Goal: Transaction & Acquisition: Download file/media

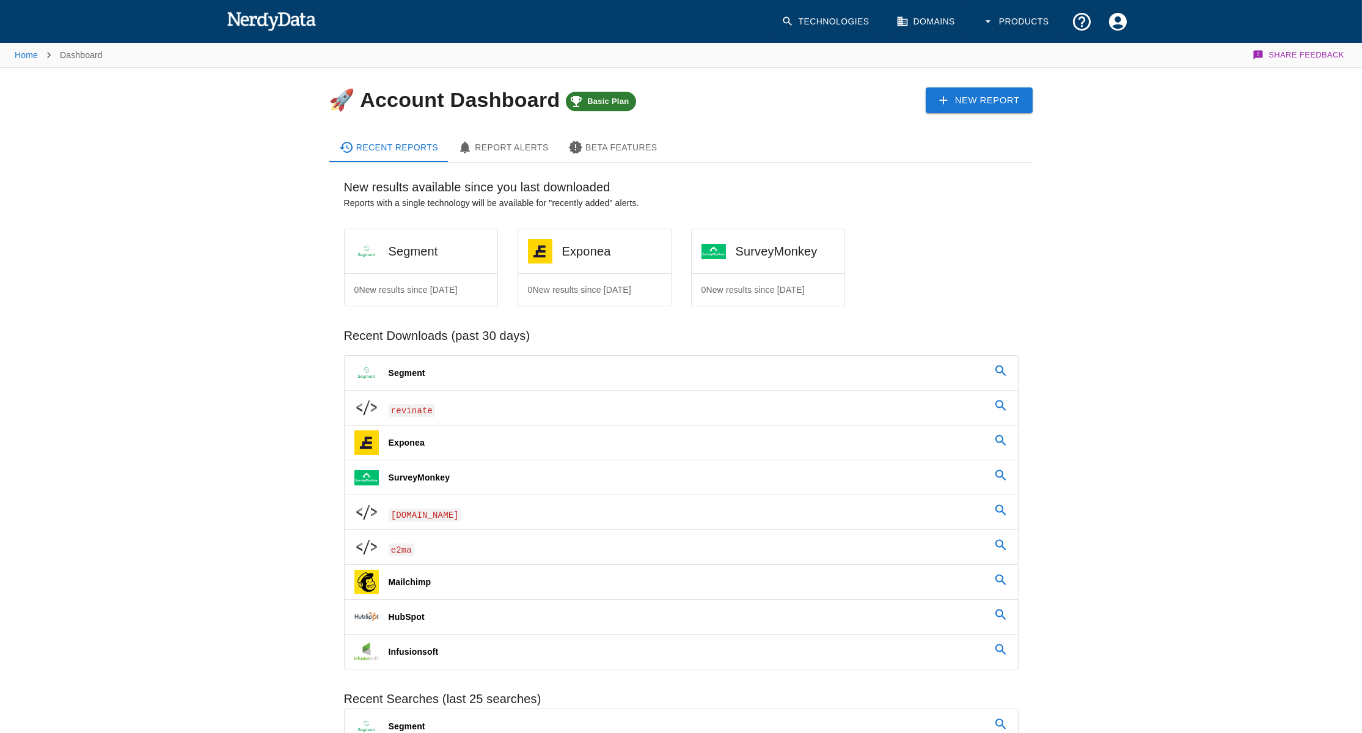
click at [298, 21] on img at bounding box center [272, 21] width 90 height 24
click at [804, 23] on link "Technologies" at bounding box center [826, 22] width 105 height 36
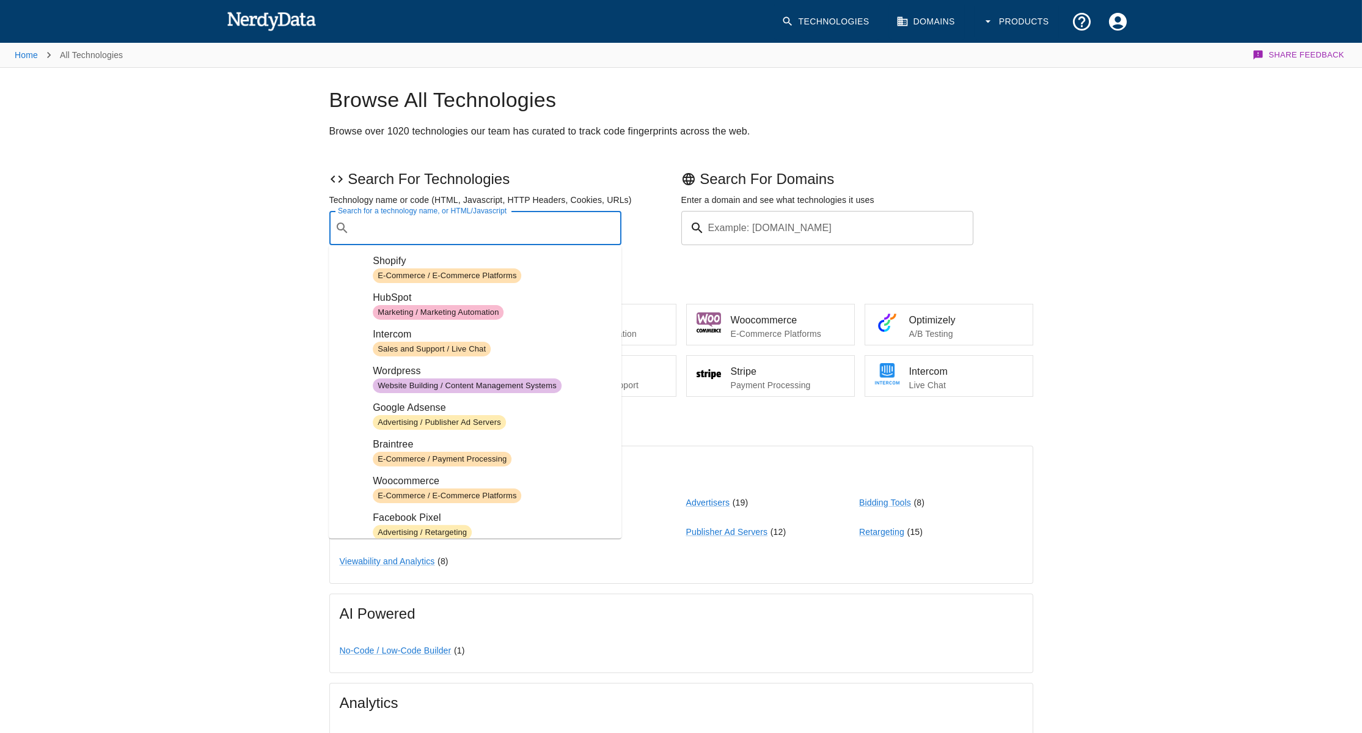
click at [406, 232] on input "Search for a technology name, or HTML/Javascript" at bounding box center [486, 227] width 262 height 23
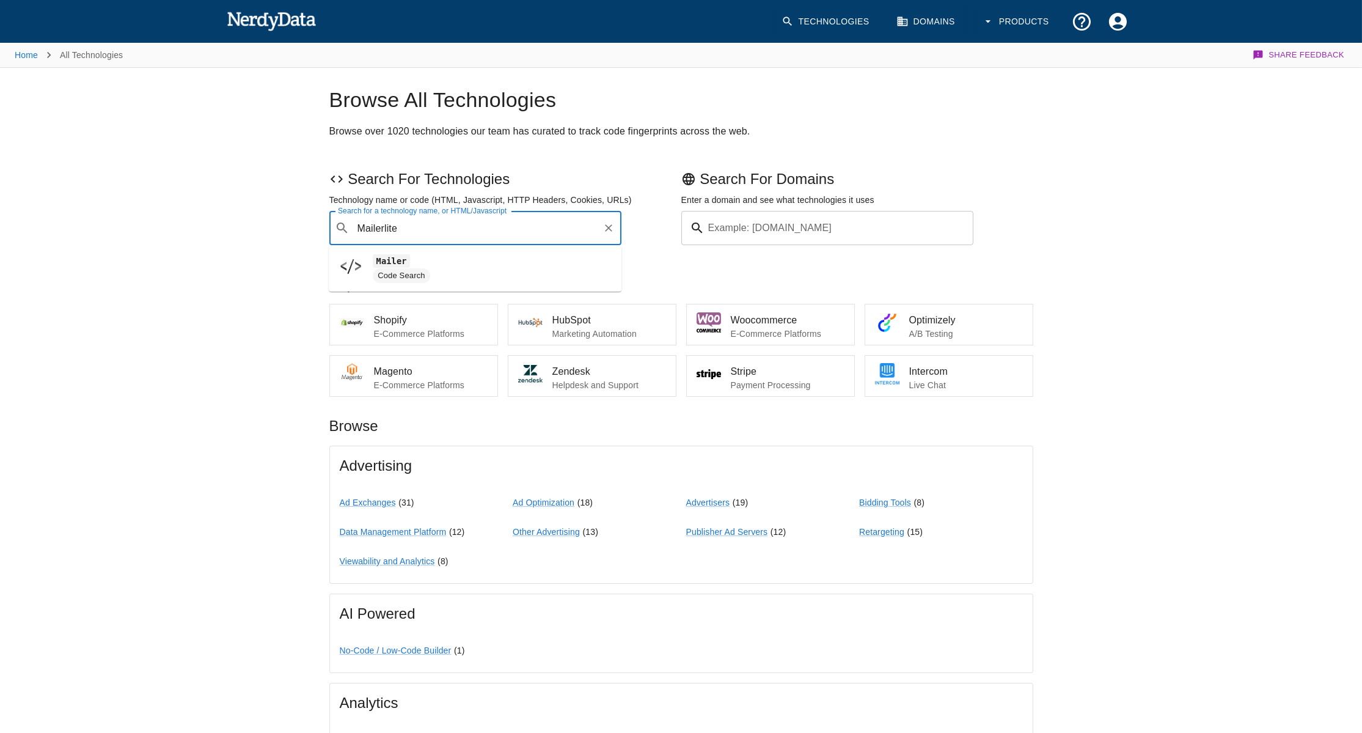
type input "Mailerlite"
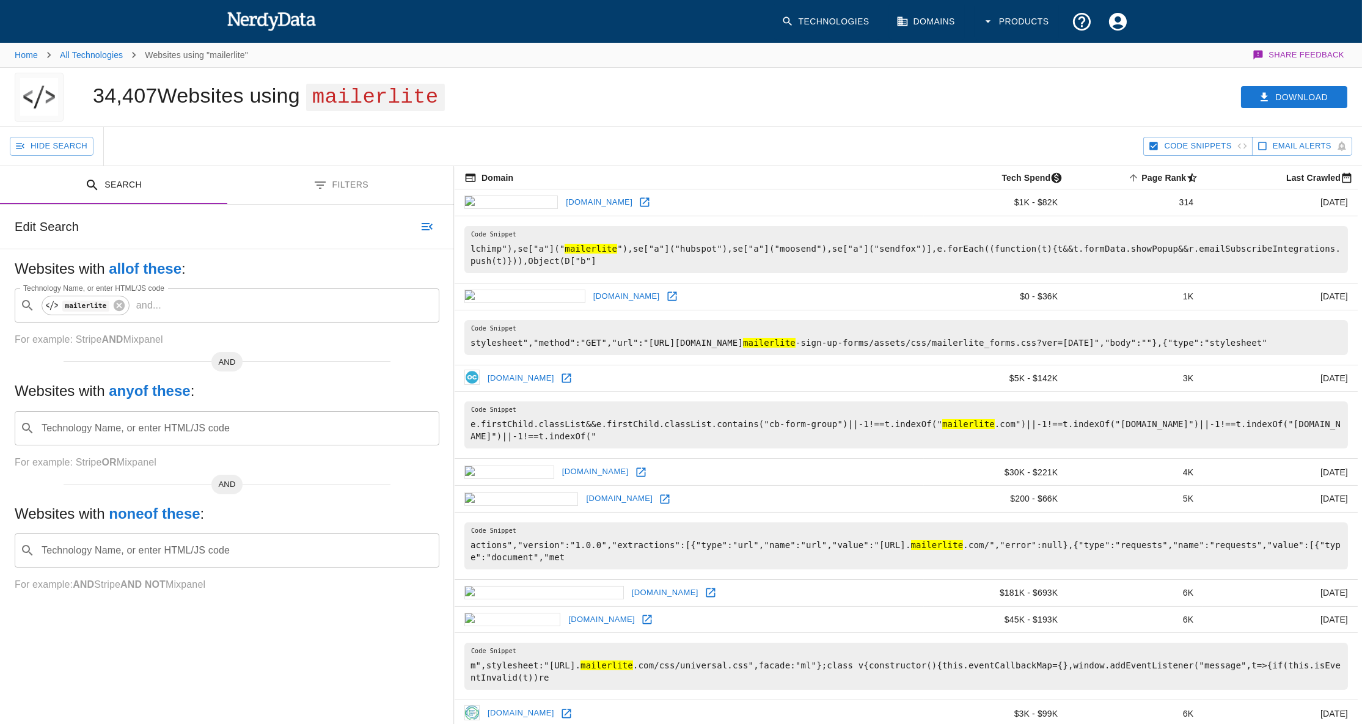
click at [313, 180] on icon "Toggle between search and filters" at bounding box center [320, 185] width 15 height 15
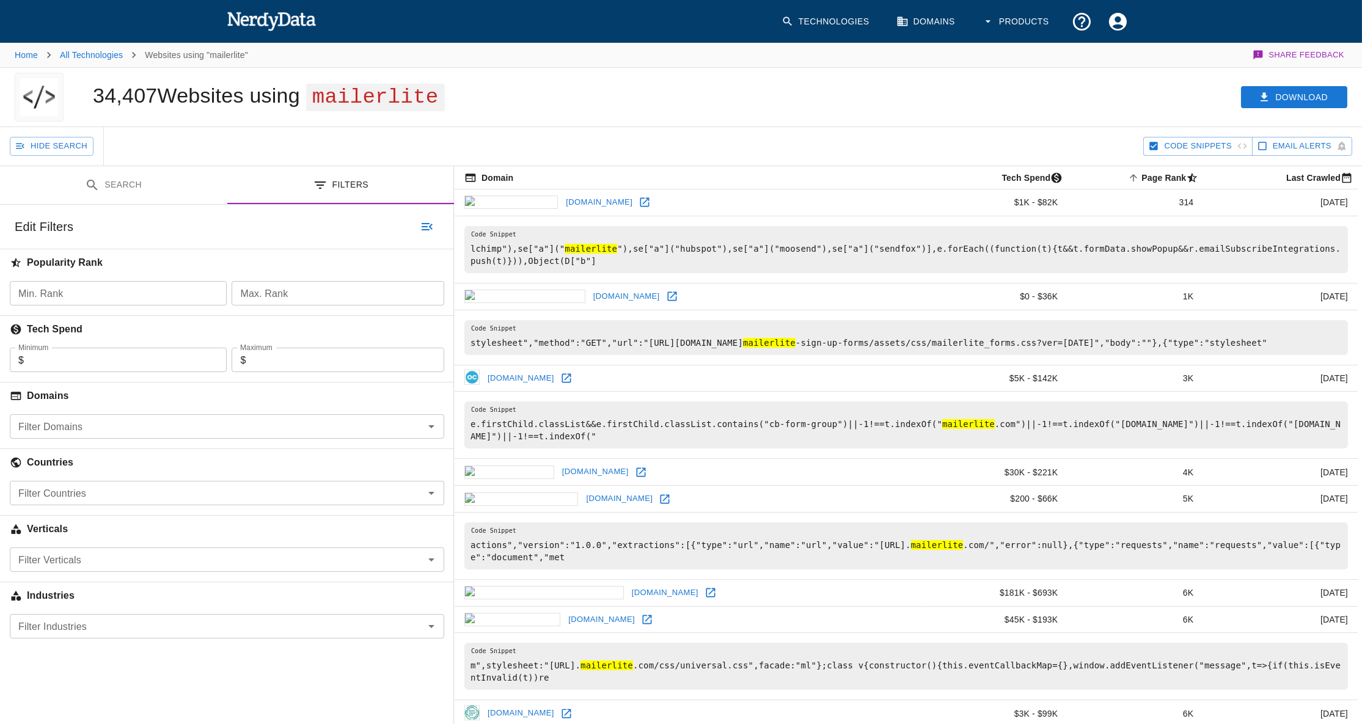
click at [94, 367] on input "Minimum" at bounding box center [125, 360] width 203 height 24
click at [375, 226] on button "Search" at bounding box center [374, 227] width 61 height 19
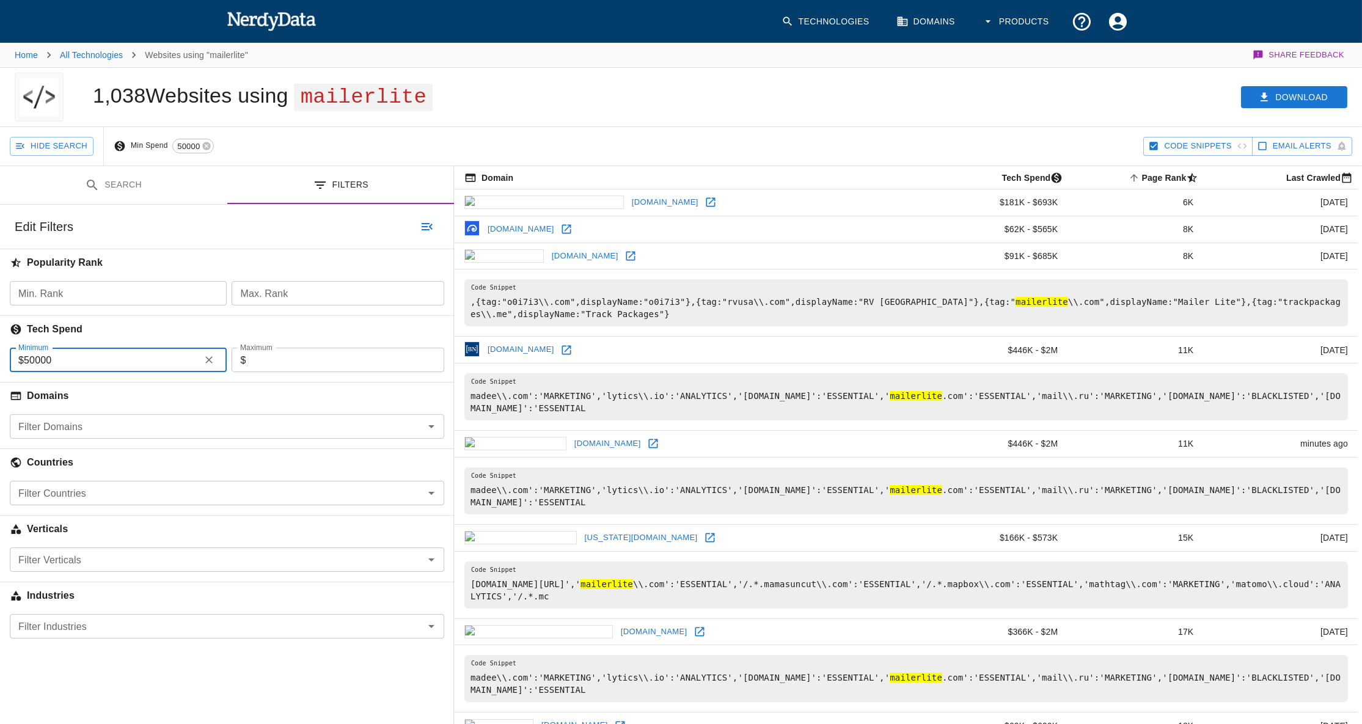
click at [24, 361] on input "50000" at bounding box center [109, 360] width 171 height 24
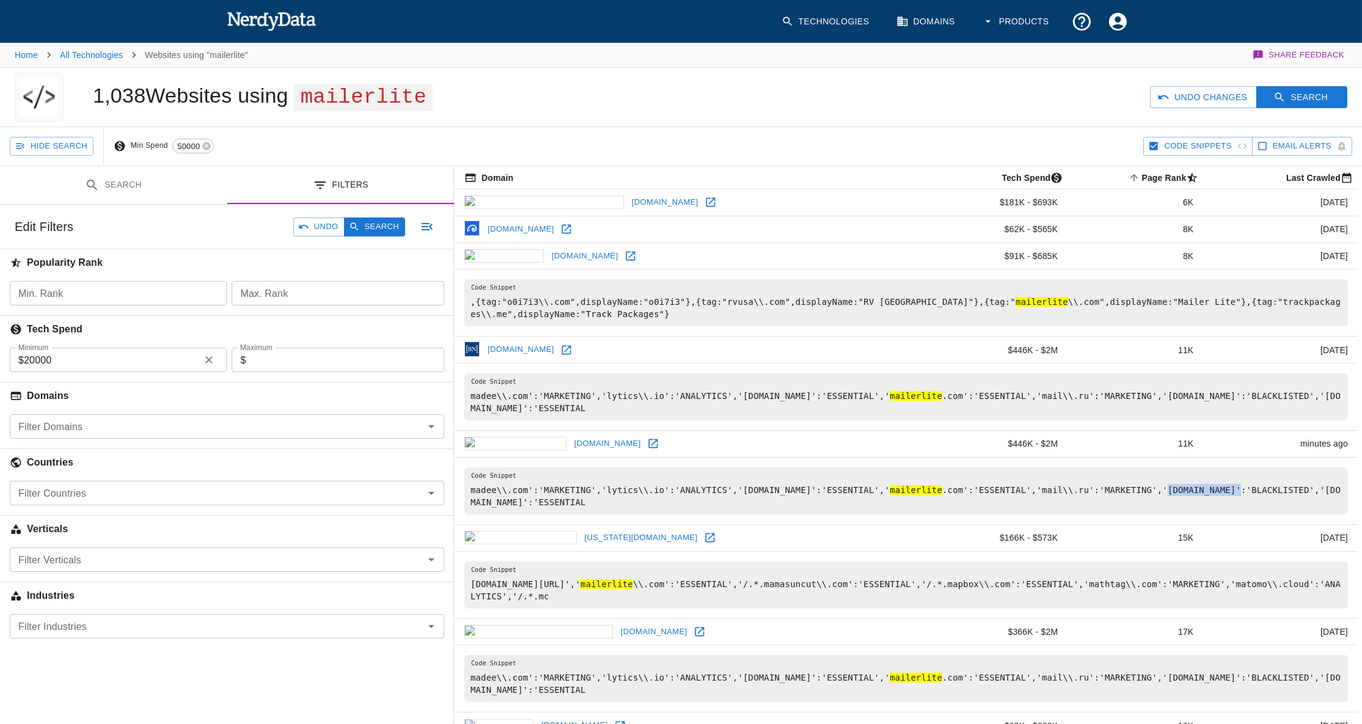
drag, startPoint x: 1128, startPoint y: 488, endPoint x: 1195, endPoint y: 486, distance: 67.3
click at [1196, 486] on pre "madee\\.com':'MARKETING','lytics\\.io':'ANALYTICS','[DOMAIN_NAME]':'ESSENTIAL',…" at bounding box center [907, 491] width 884 height 47
click at [386, 224] on button "Search" at bounding box center [374, 227] width 61 height 19
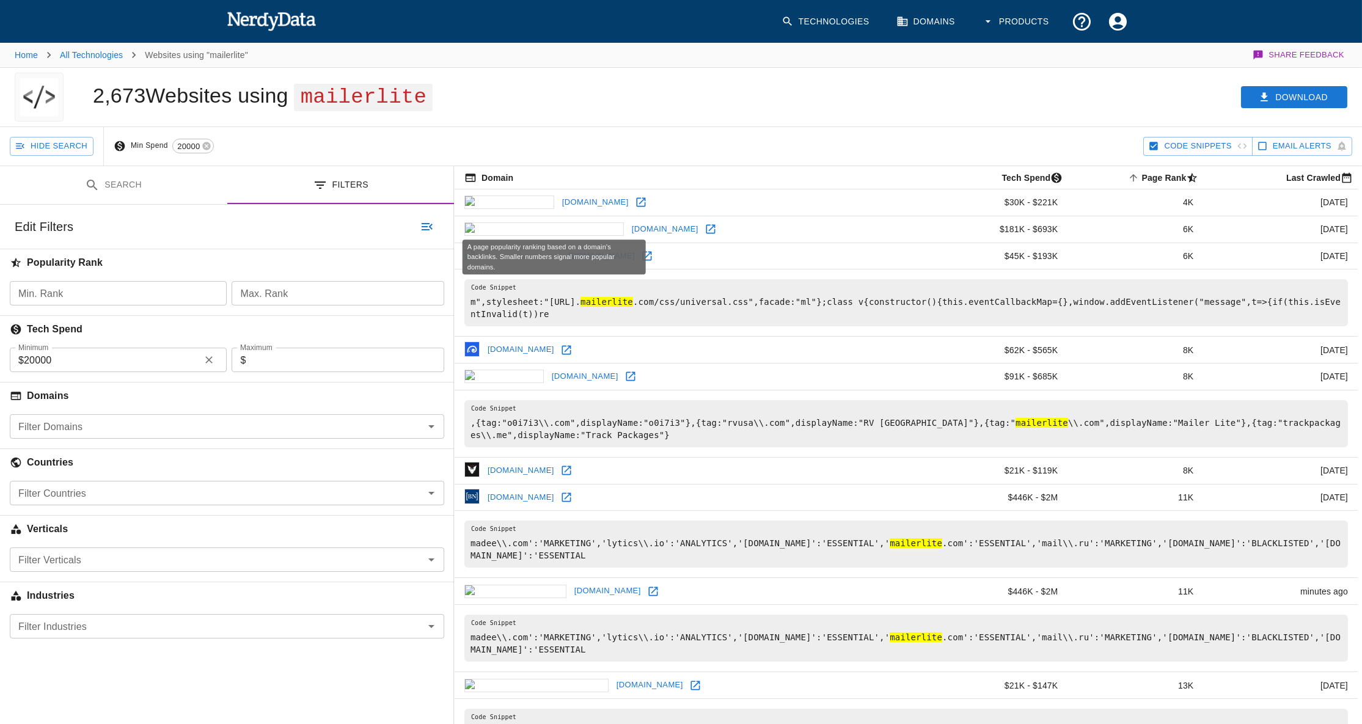
scroll to position [222, 0]
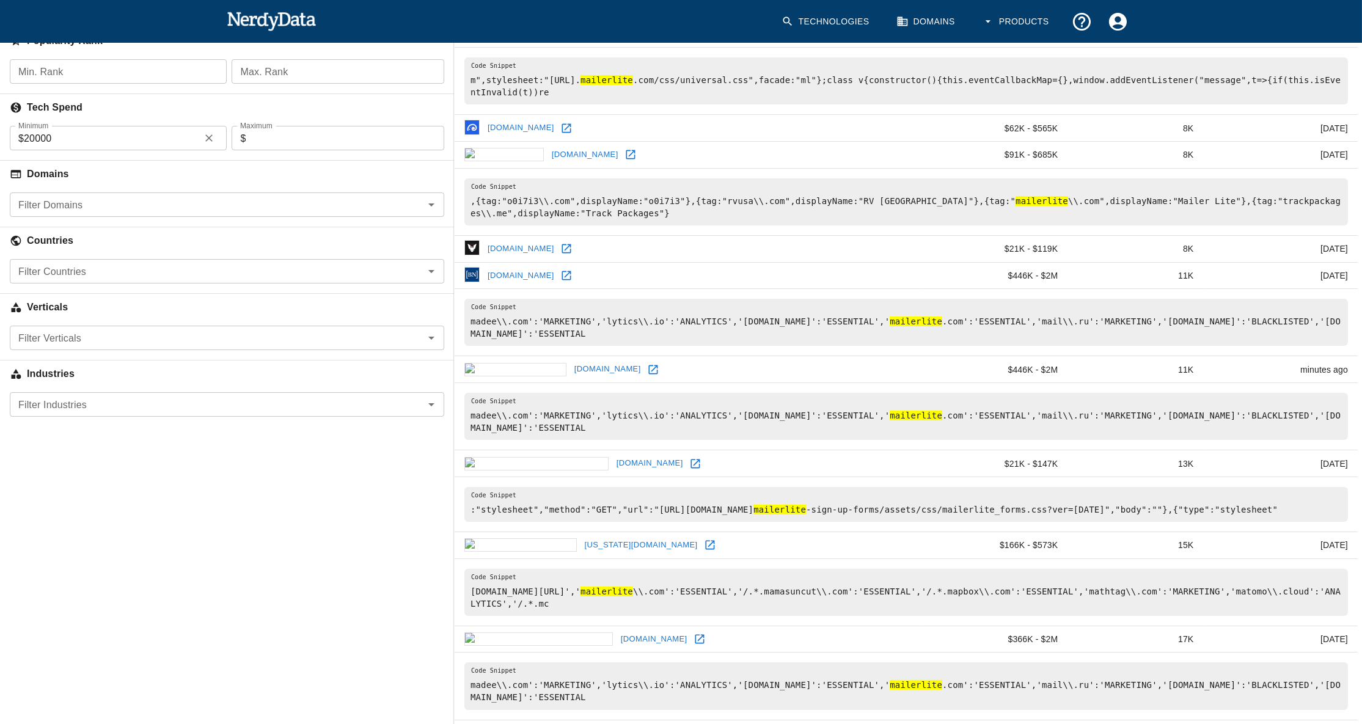
click at [733, 596] on pre "[DOMAIN_NAME][URL]',' mailerlite \\.com':'ESSENTIAL','/.*.mamasuncut\\.com':'ES…" at bounding box center [907, 592] width 884 height 47
click at [689, 463] on icon at bounding box center [695, 464] width 12 height 12
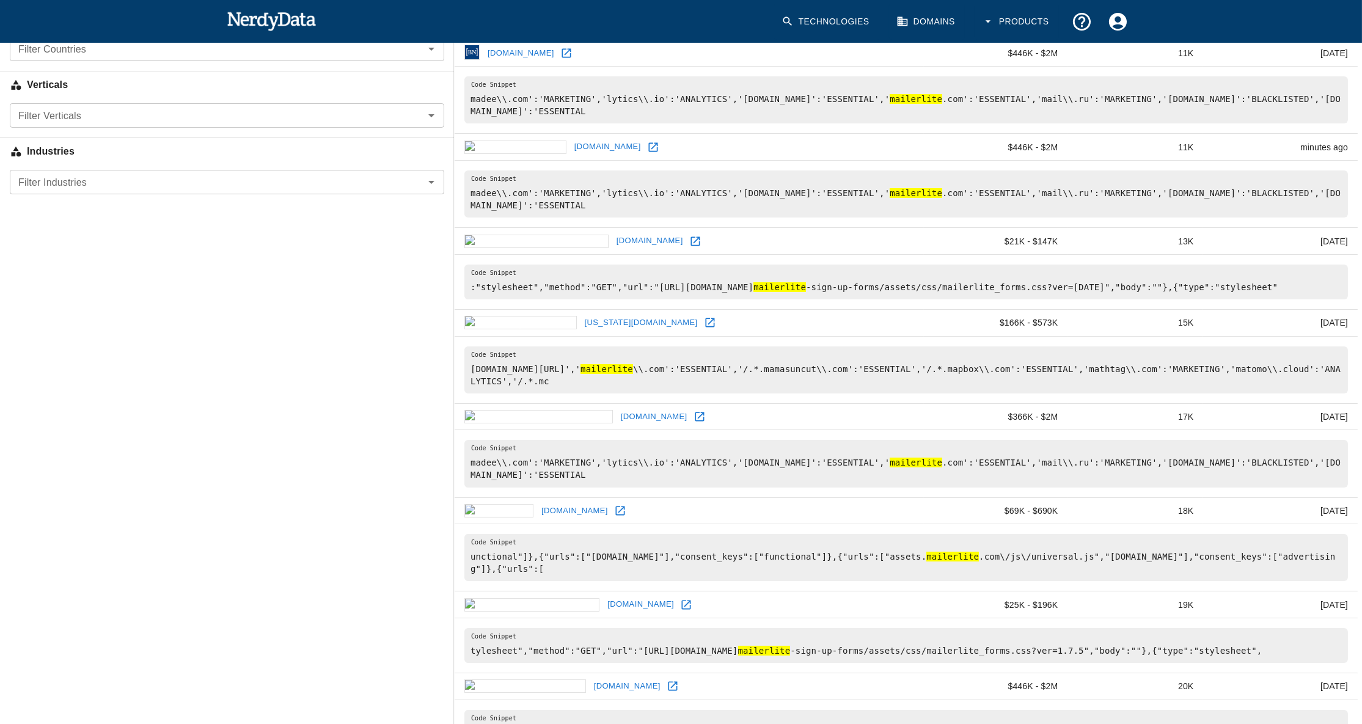
scroll to position [666, 0]
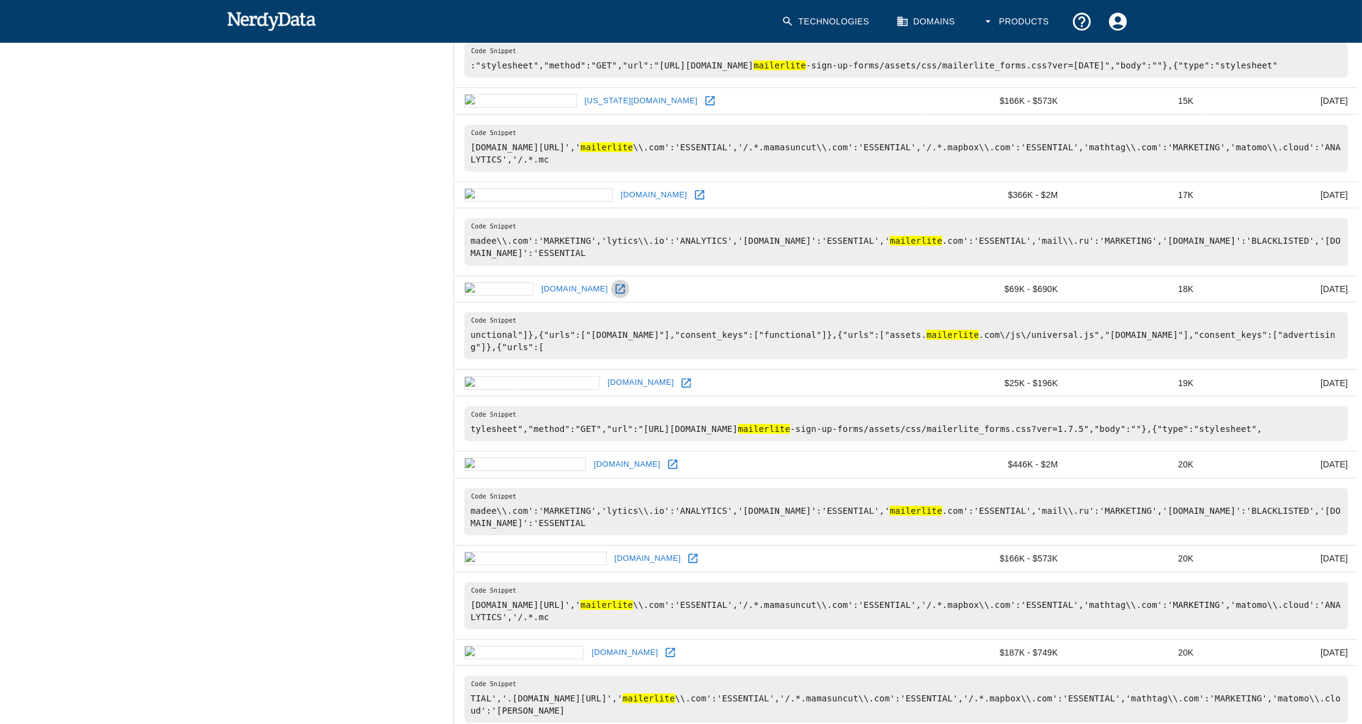
click at [616, 293] on icon at bounding box center [620, 288] width 9 height 9
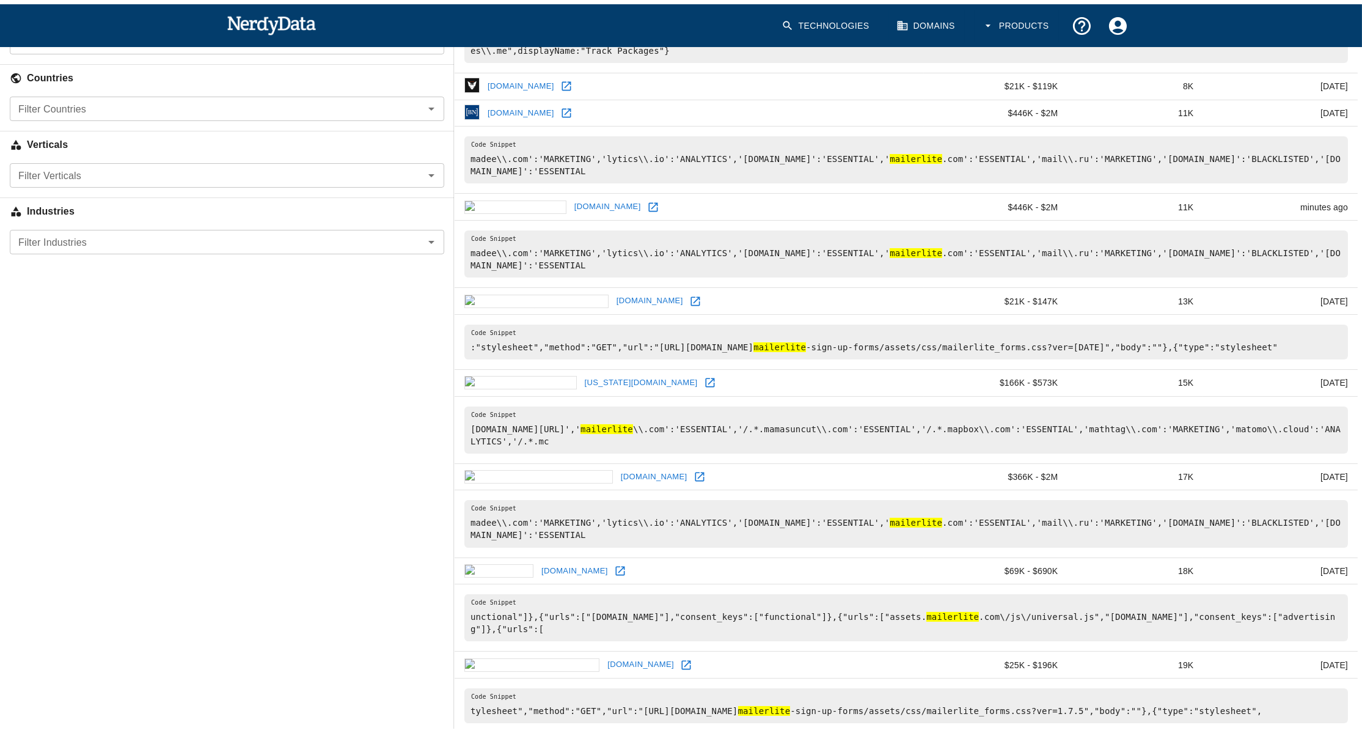
scroll to position [55, 0]
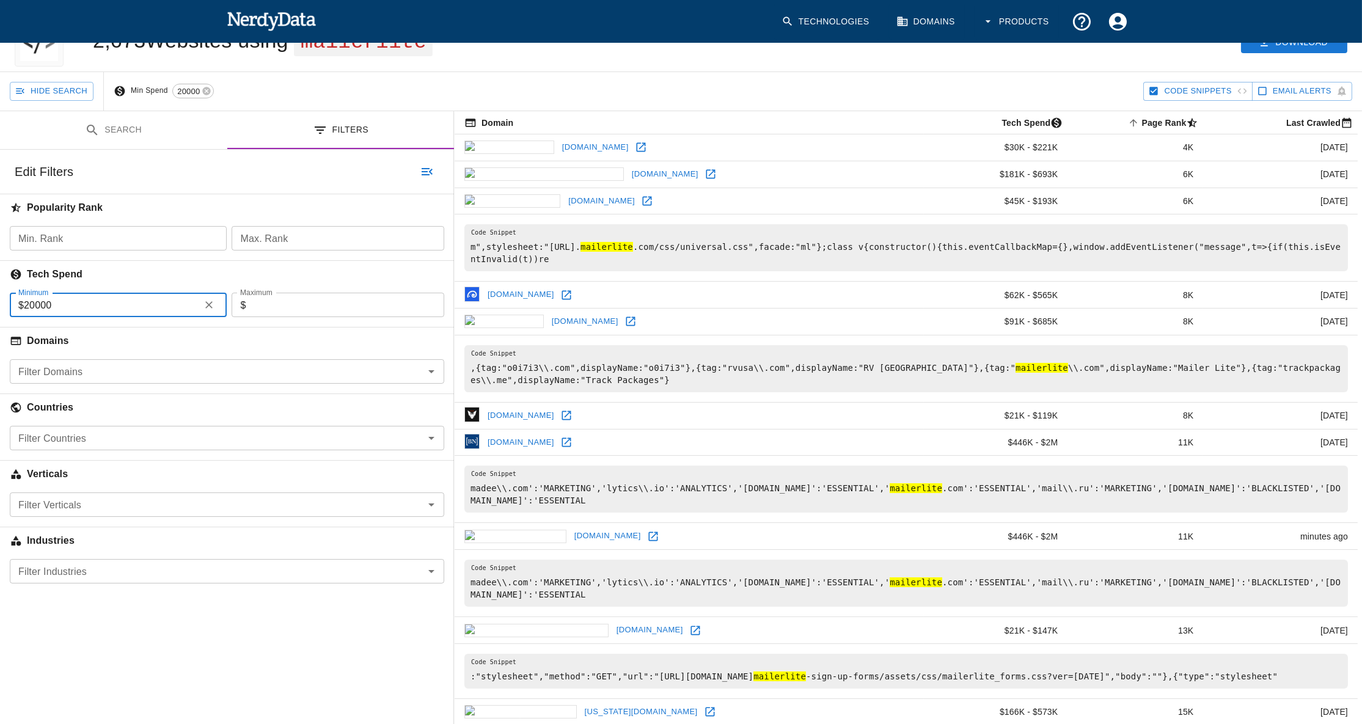
click at [24, 309] on input "20000" at bounding box center [109, 305] width 171 height 24
type input "10000"
click at [376, 174] on button "Search" at bounding box center [374, 172] width 61 height 19
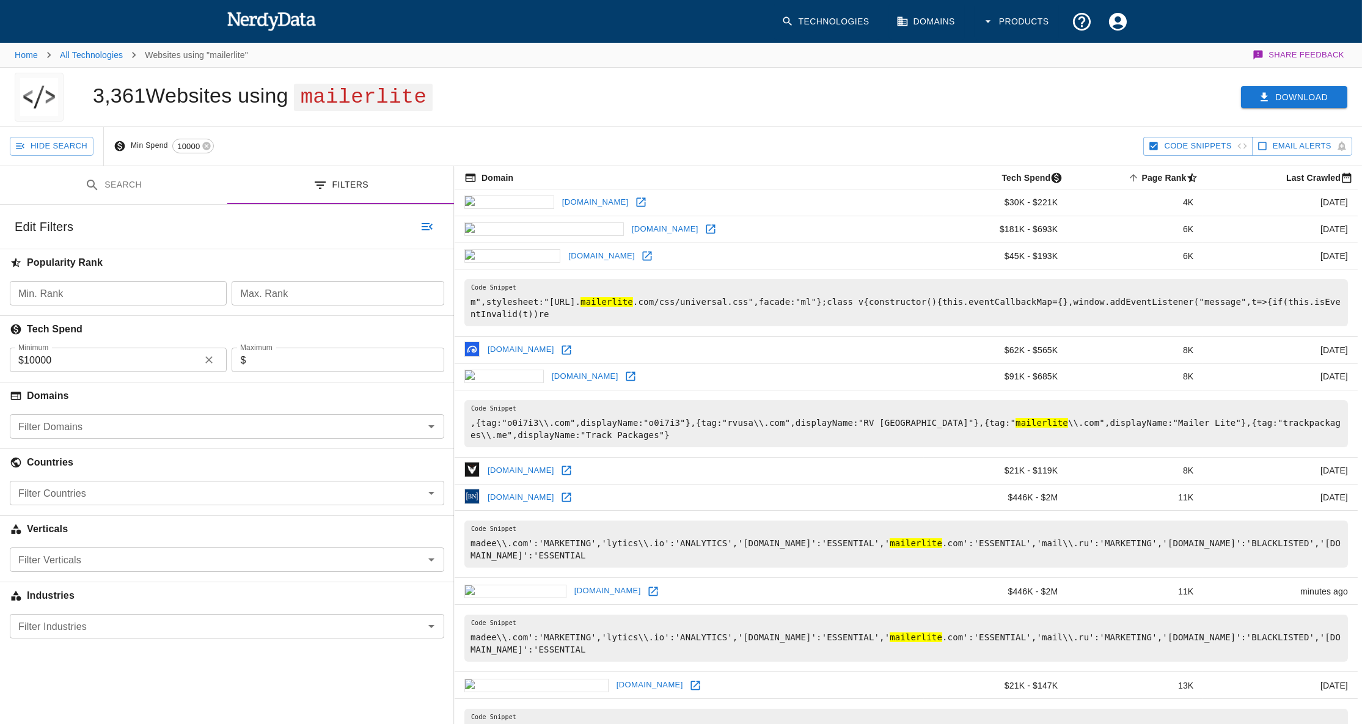
click at [1249, 98] on button "Download" at bounding box center [1294, 97] width 106 height 23
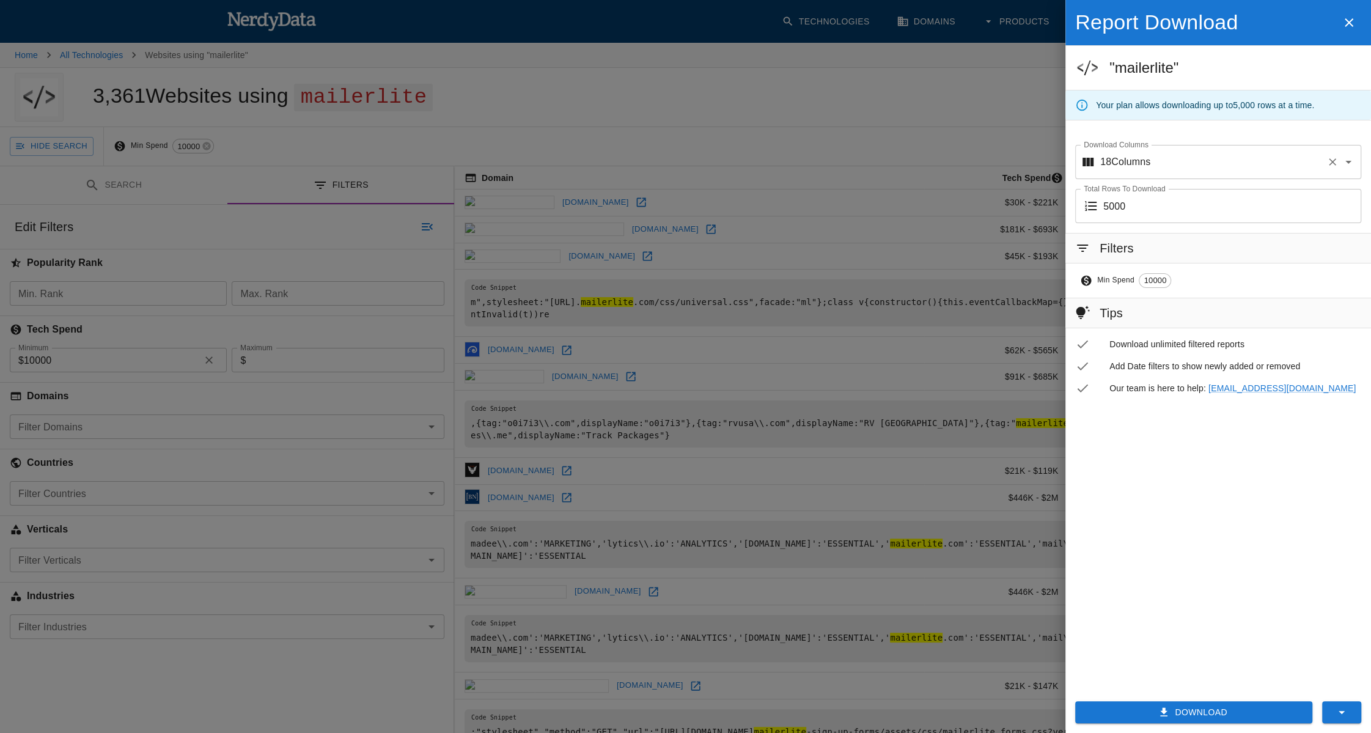
click at [1155, 165] on input "Download Columns" at bounding box center [1235, 161] width 171 height 23
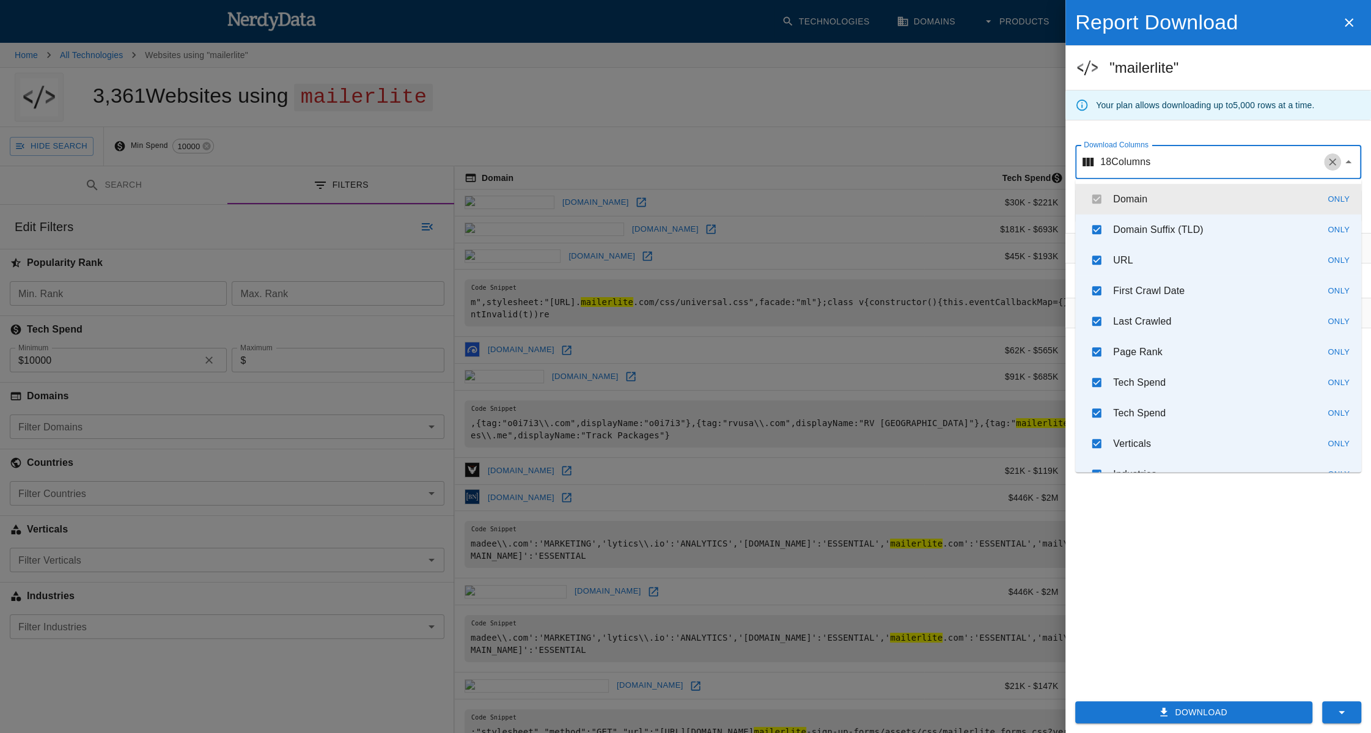
click at [1331, 163] on icon "Clear" at bounding box center [1332, 161] width 7 height 7
checkbox input "false"
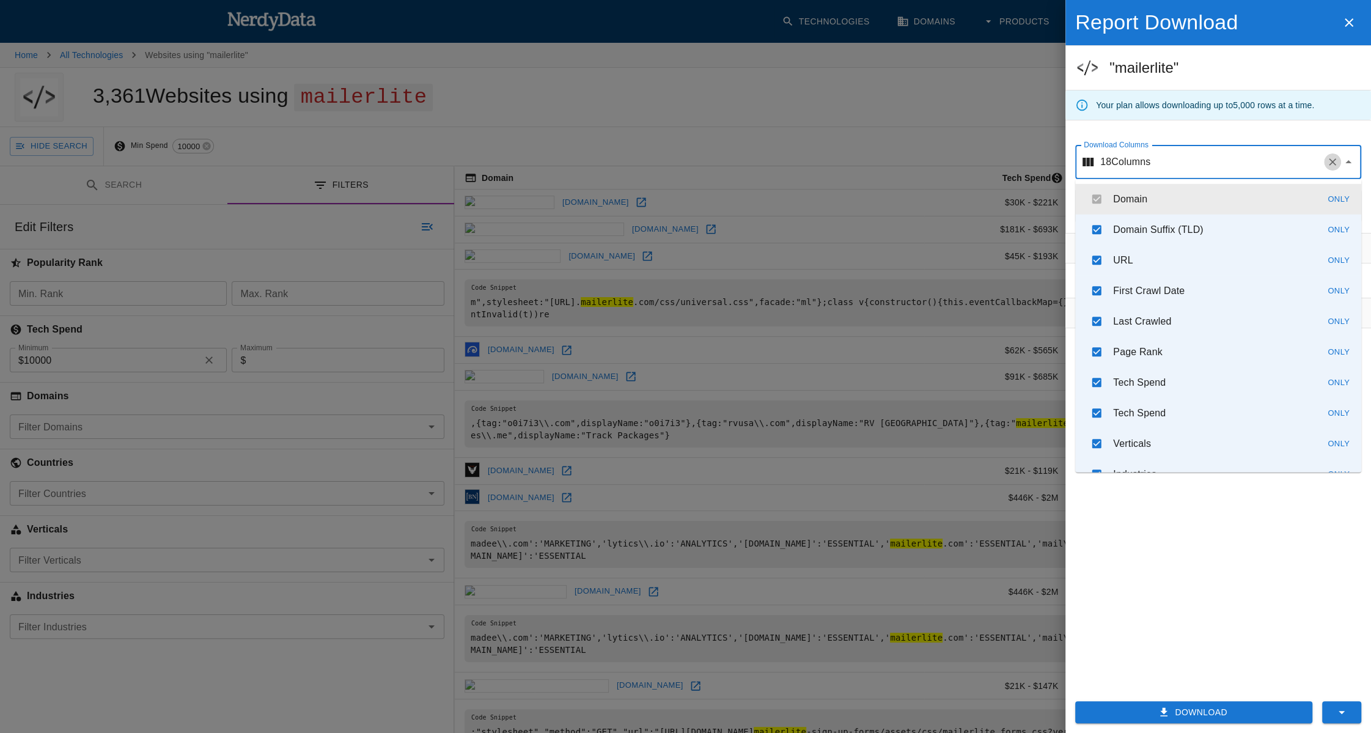
checkbox input "false"
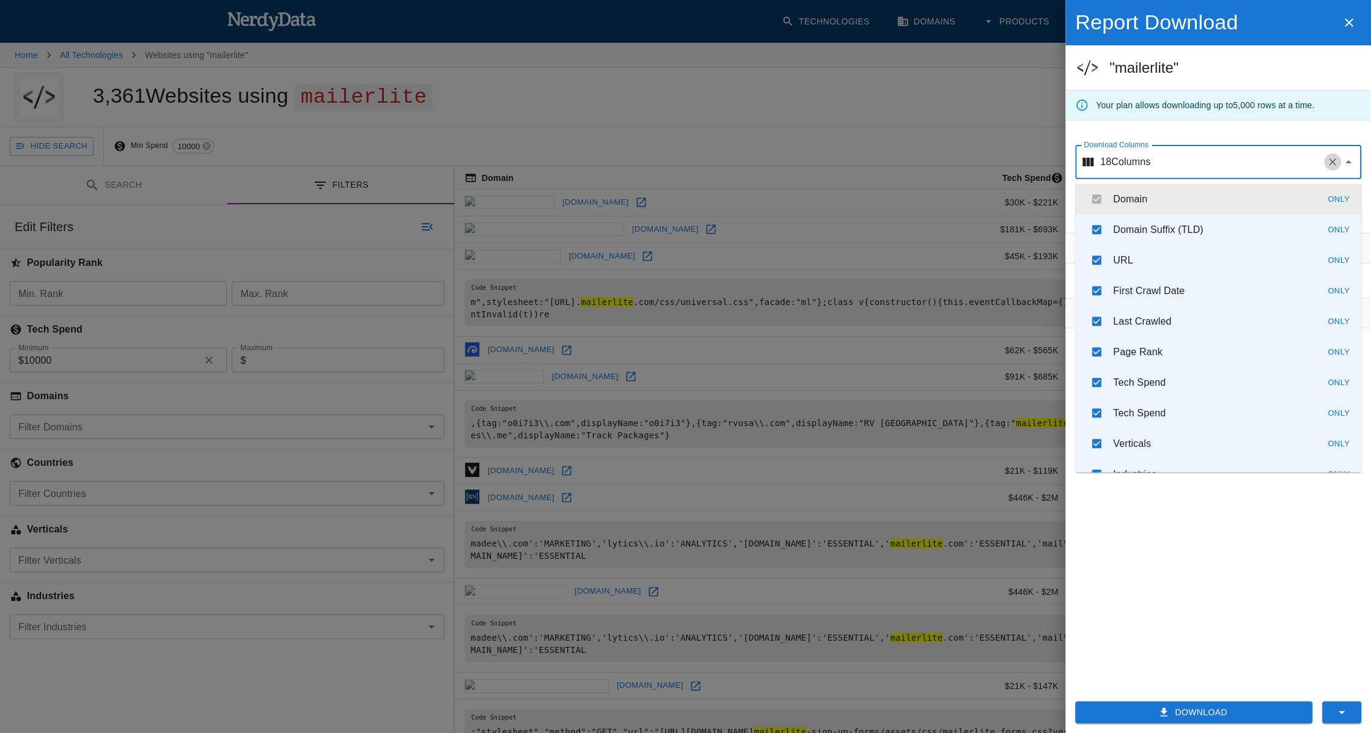
checkbox input "false"
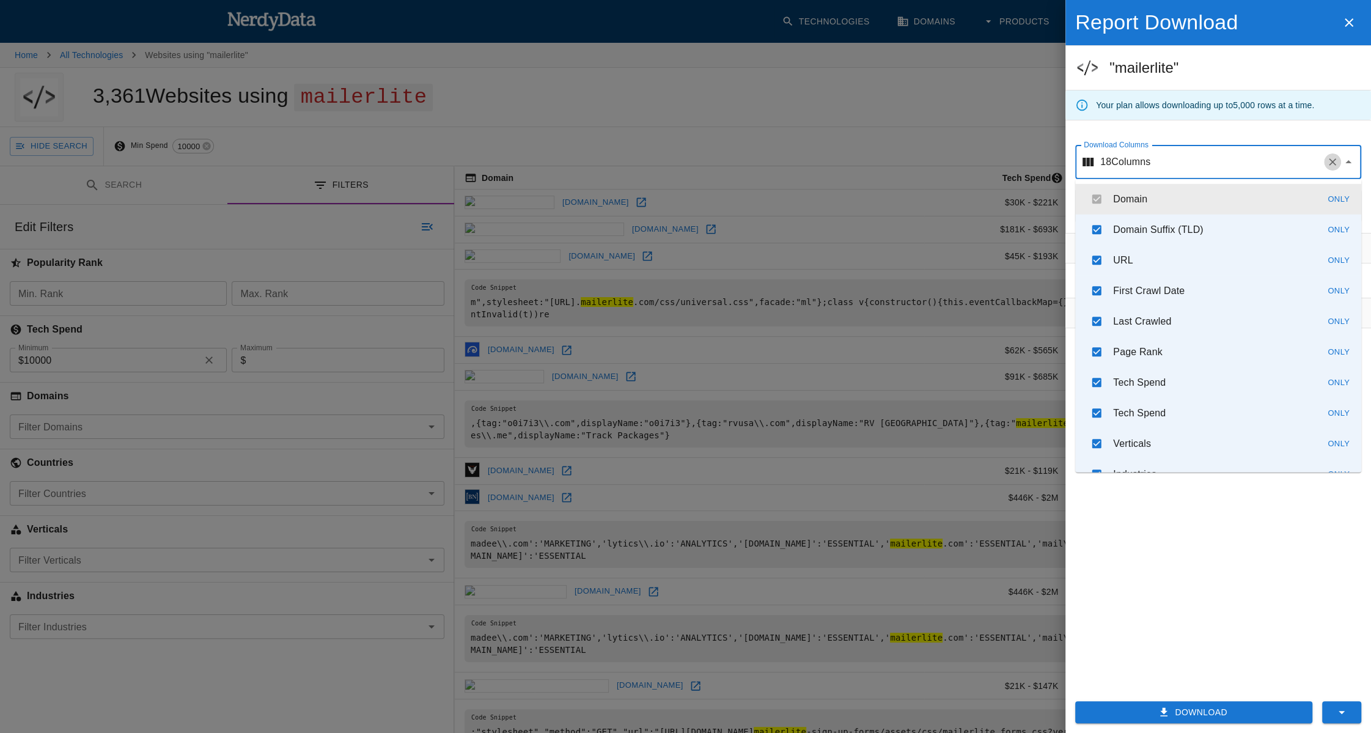
checkbox input "false"
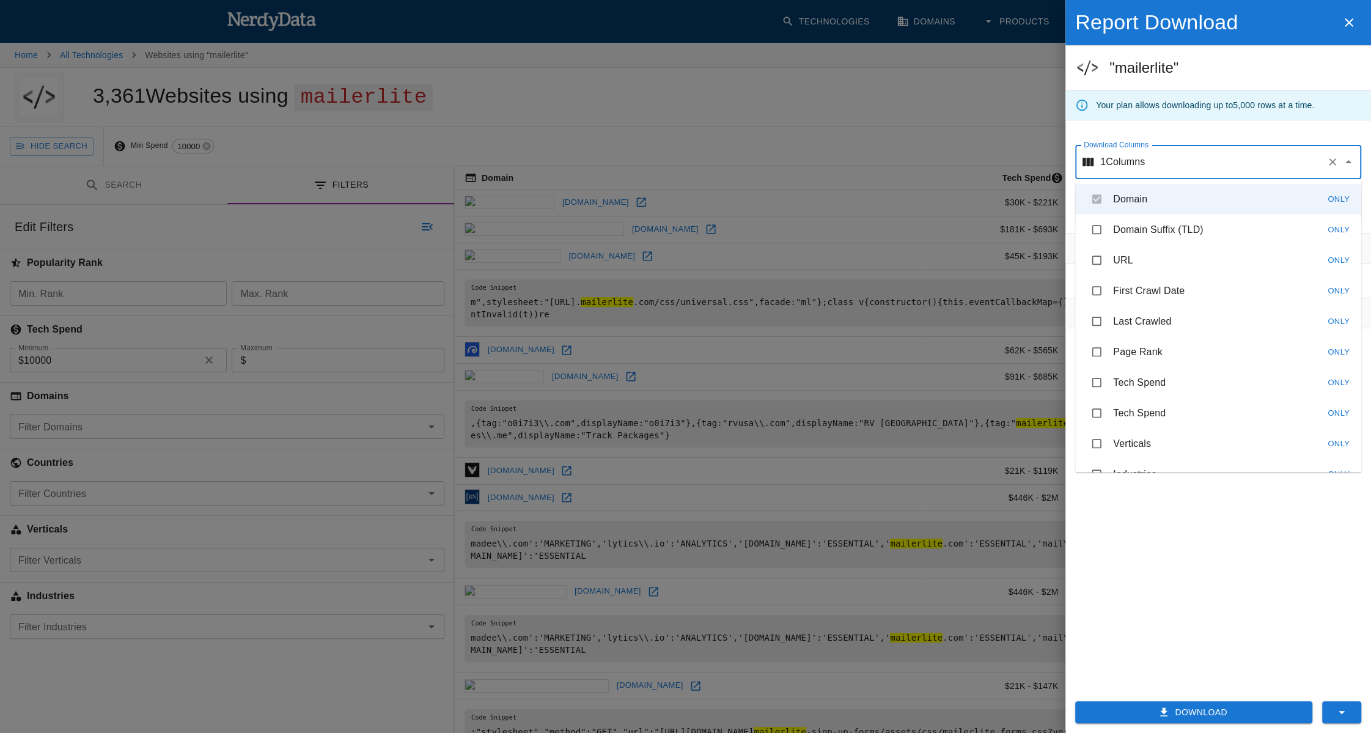
click at [1193, 545] on div "Filters Min Spend 10000 Tips Download unlimited filtered reports Add Date filte…" at bounding box center [1218, 457] width 306 height 448
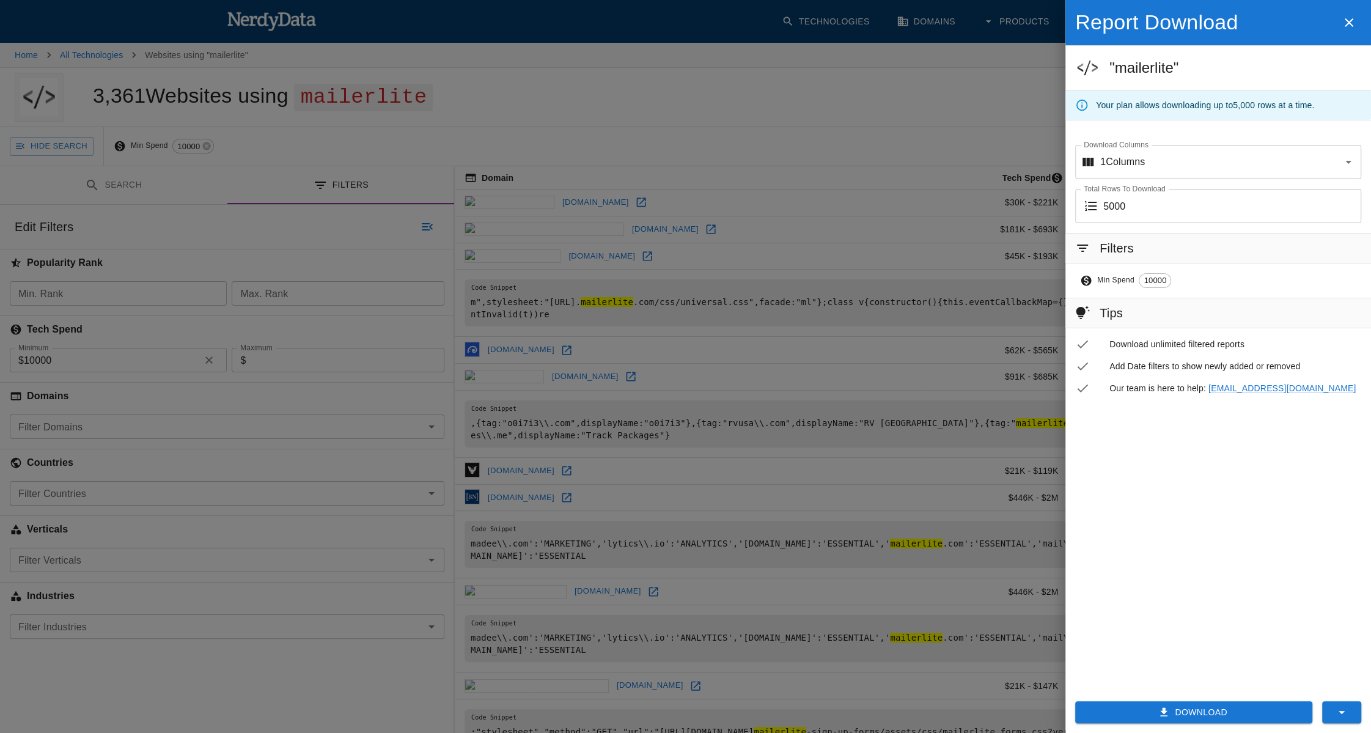
click at [1217, 713] on button "Download" at bounding box center [1193, 712] width 237 height 23
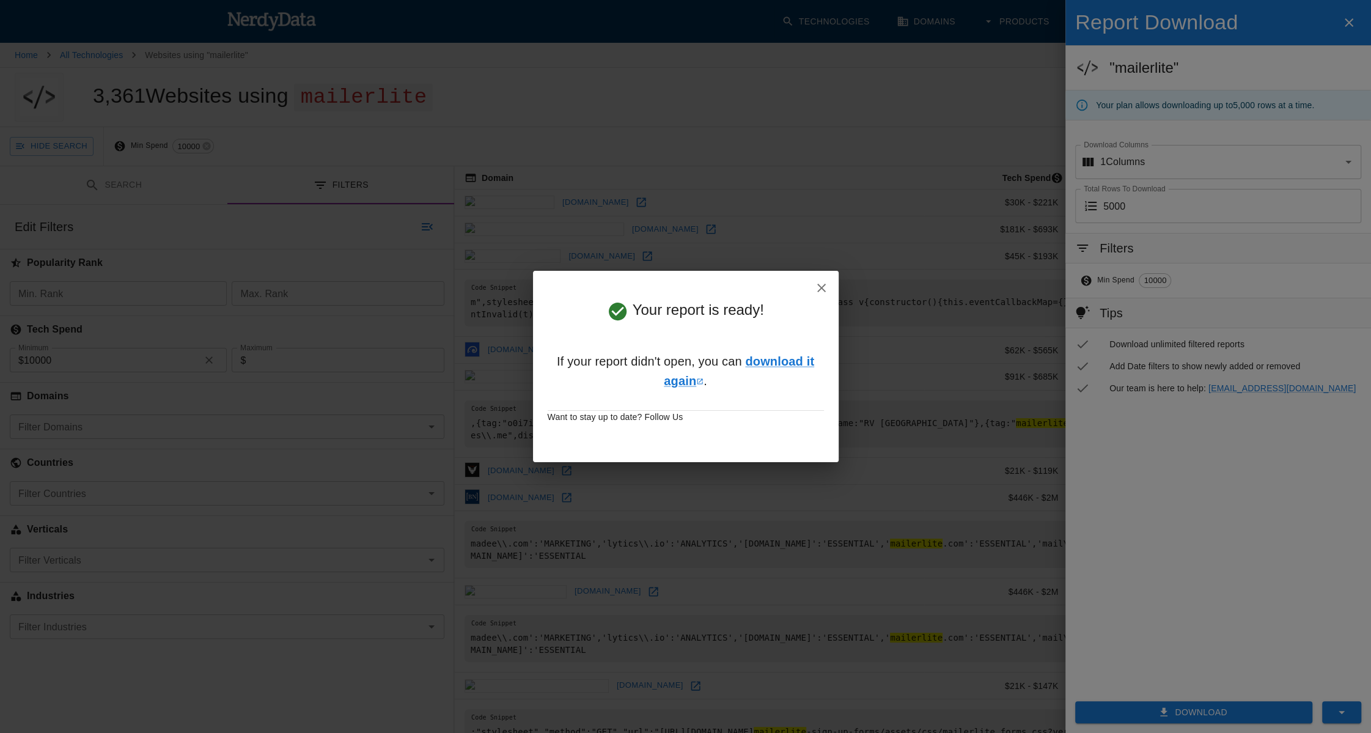
click at [815, 289] on icon "button" at bounding box center [821, 288] width 15 height 15
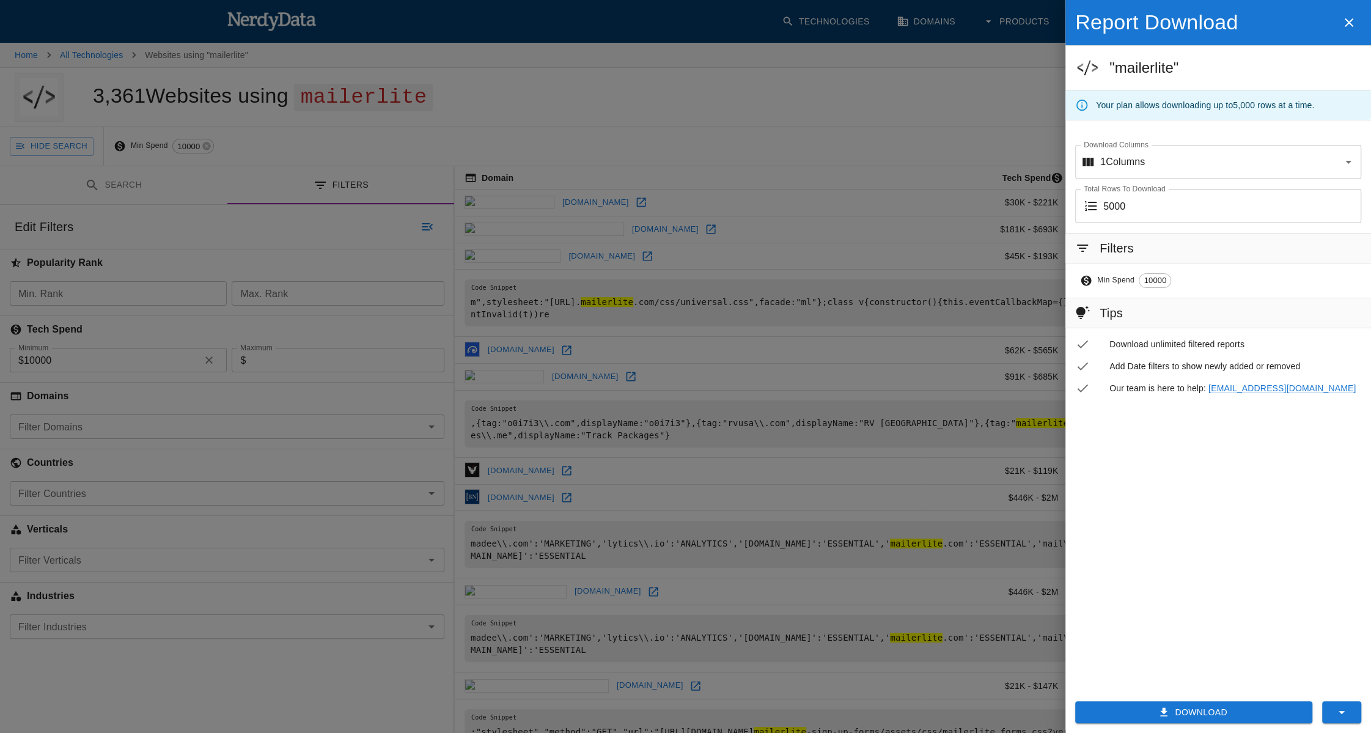
click at [1338, 18] on button "button" at bounding box center [1349, 23] width 24 height 26
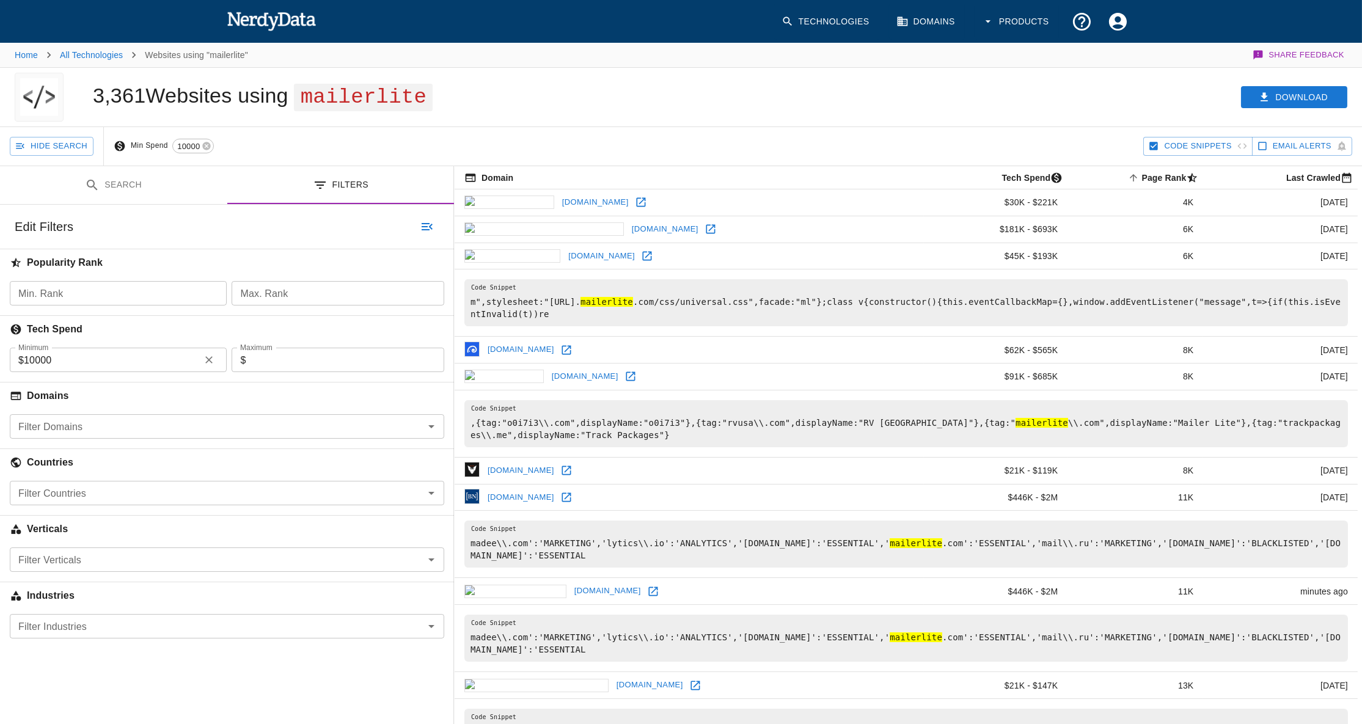
click at [134, 191] on button "Search" at bounding box center [113, 185] width 227 height 39
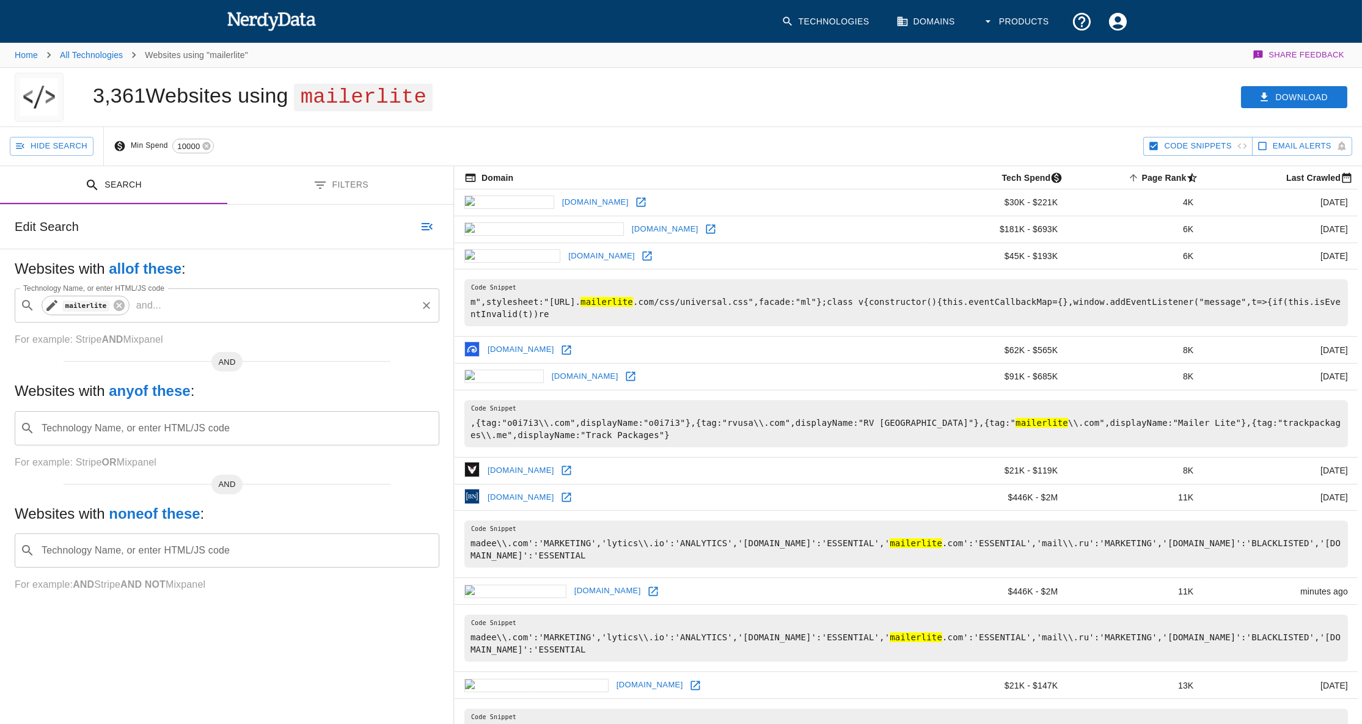
click at [107, 303] on span "mailerlite" at bounding box center [86, 305] width 61 height 15
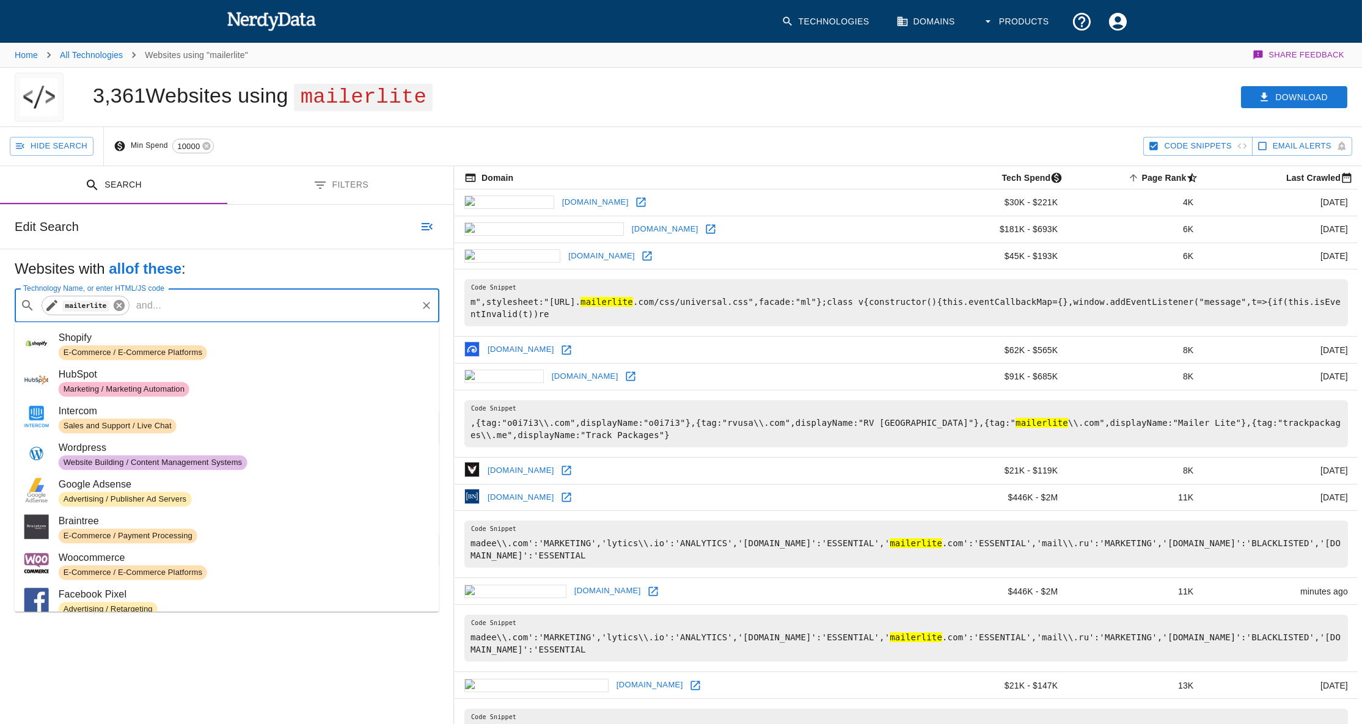
click at [116, 303] on icon at bounding box center [118, 305] width 13 height 13
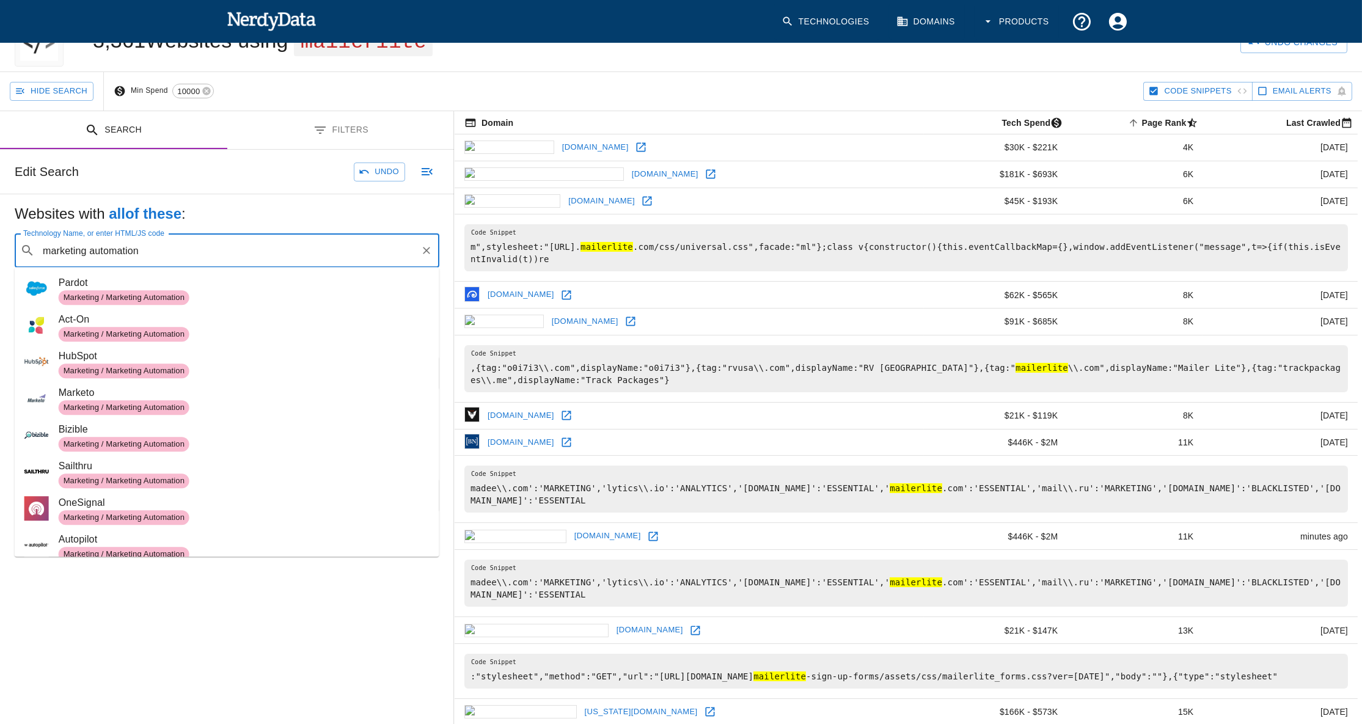
type input "marketing automation"
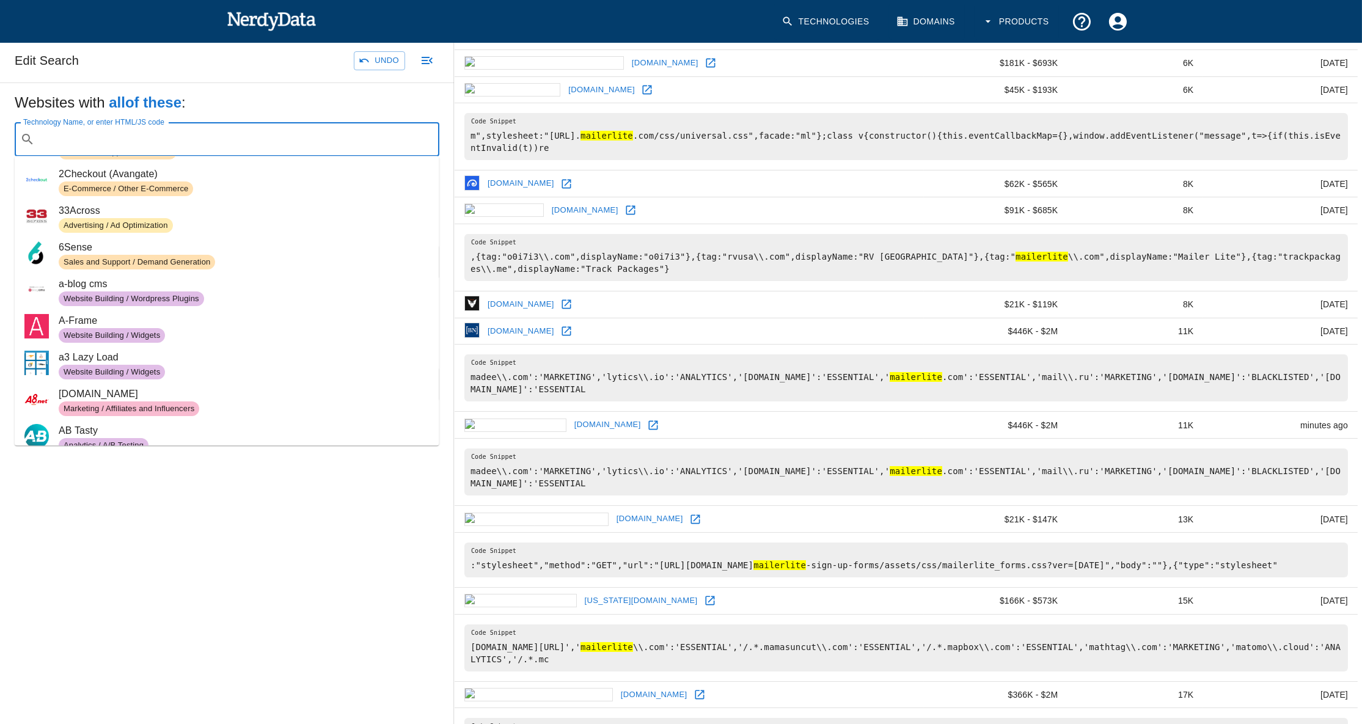
scroll to position [271, 0]
